Goal: Transaction & Acquisition: Obtain resource

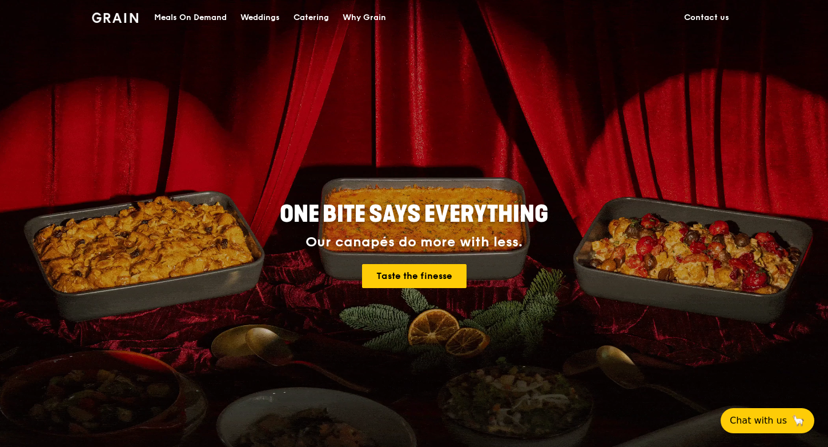
click at [318, 14] on div "Catering" at bounding box center [311, 18] width 35 height 34
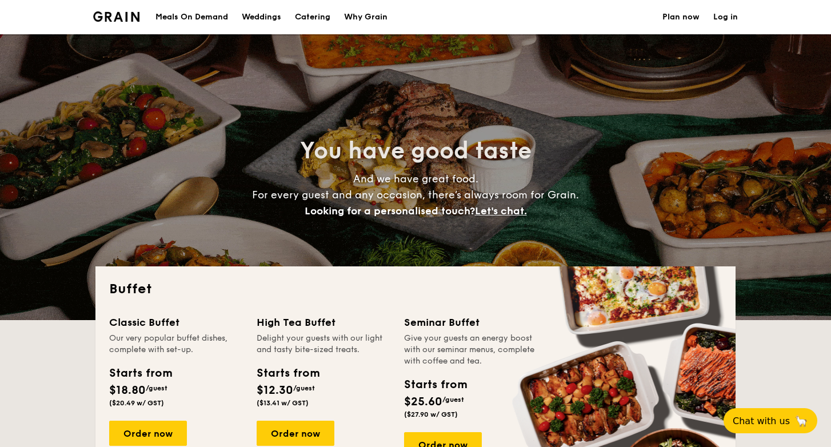
select select
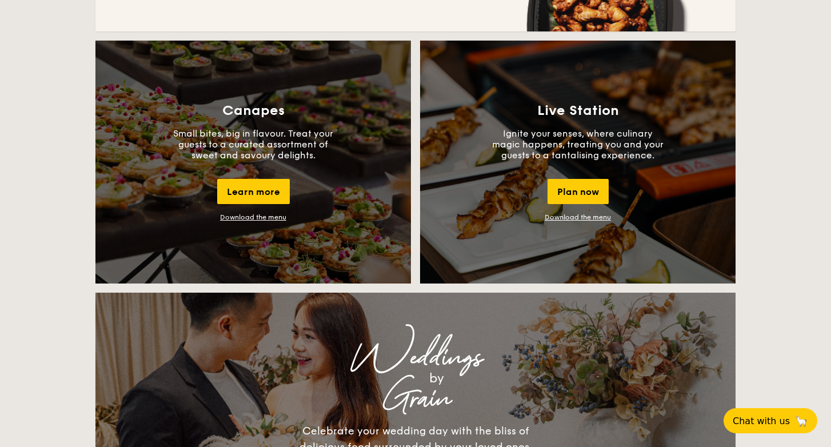
scroll to position [992, 0]
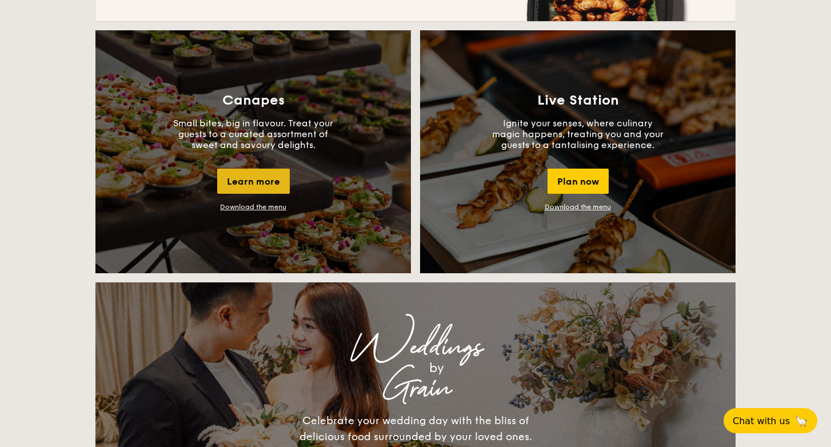
click at [243, 181] on div "Learn more" at bounding box center [253, 181] width 73 height 25
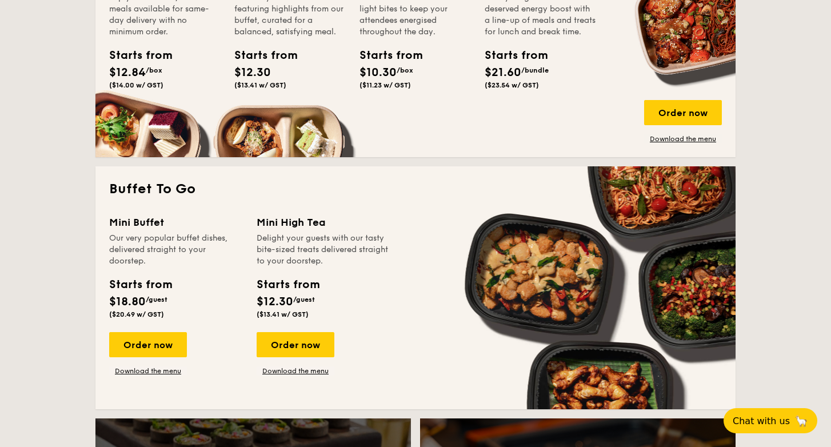
scroll to position [604, 0]
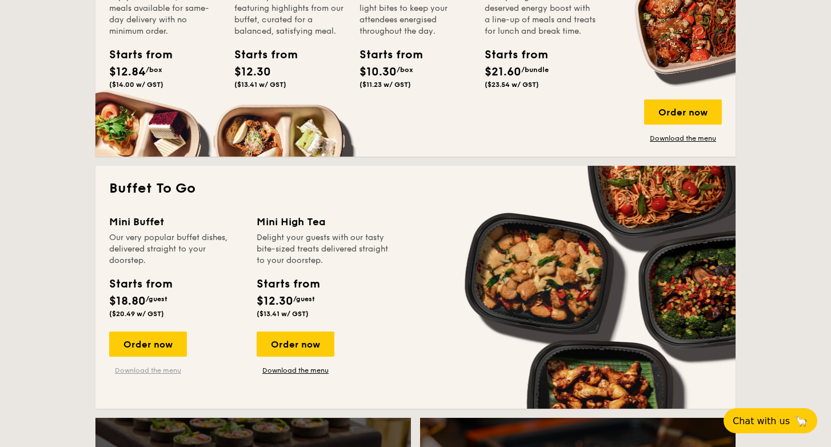
click at [132, 371] on link "Download the menu" at bounding box center [148, 370] width 78 height 9
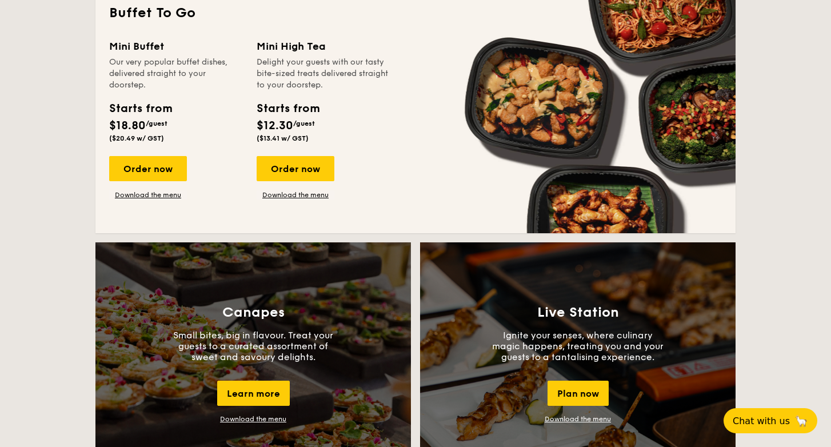
scroll to position [733, 0]
